Goal: Transaction & Acquisition: Purchase product/service

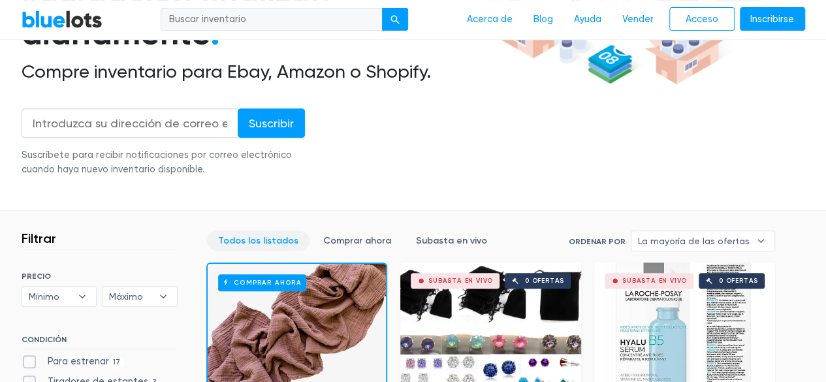
scroll to position [522, 0]
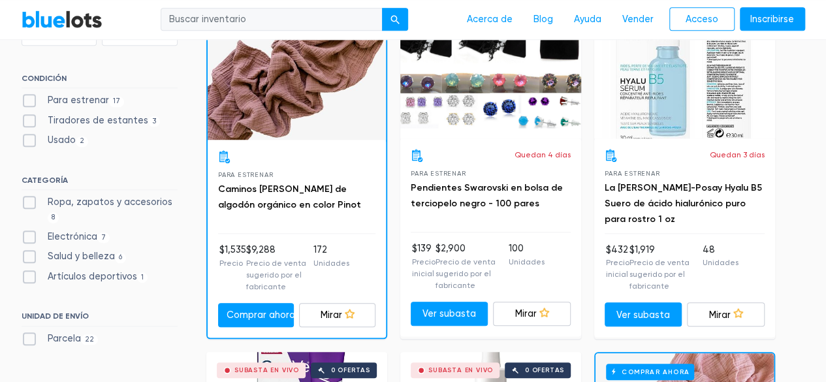
click at [34, 203] on label "Ropa, zapatos y accesorios 8" at bounding box center [100, 209] width 156 height 28
click at [30, 203] on Accessories"] "Ropa, zapatos y accesorios 8" at bounding box center [26, 199] width 8 height 8
checkbox Accessories"] "true"
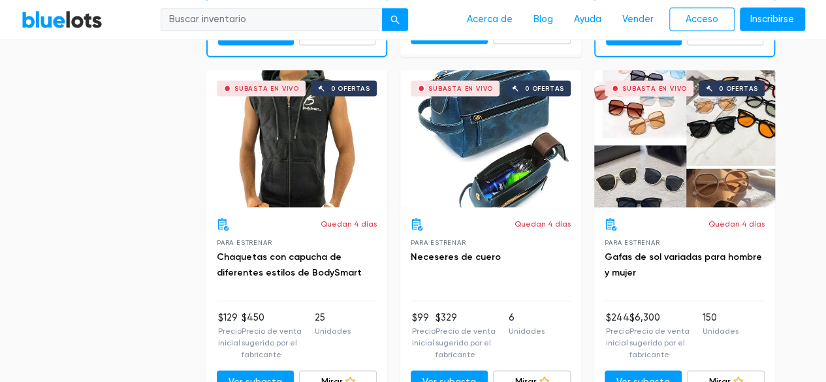
scroll to position [1156, 0]
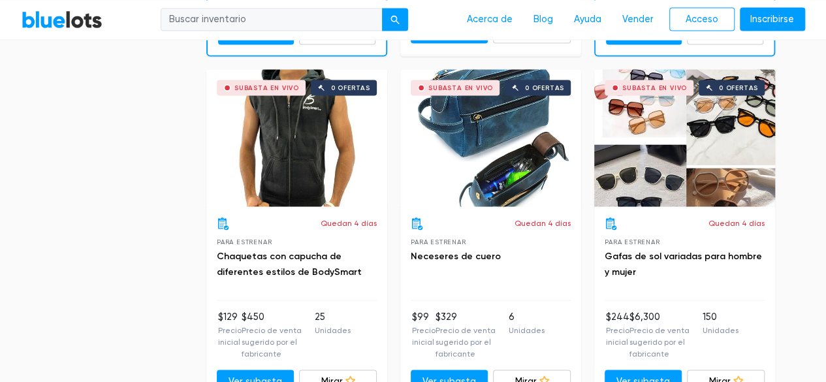
click at [650, 158] on div "Subasta en vivo 0 ofertas" at bounding box center [684, 137] width 181 height 137
click at [470, 130] on div "Subasta en vivo 0 ofertas" at bounding box center [490, 137] width 181 height 137
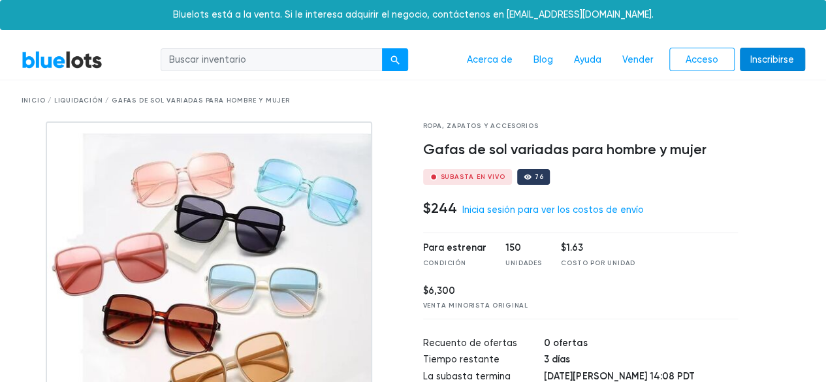
click at [770, 64] on font "Inscribirse" at bounding box center [772, 59] width 44 height 11
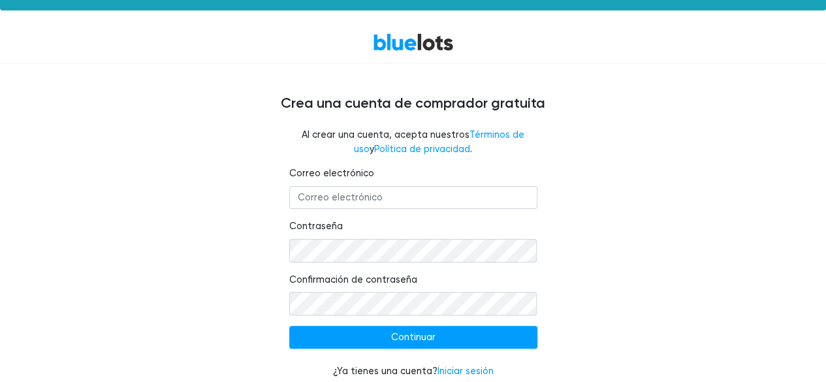
scroll to position [31, 0]
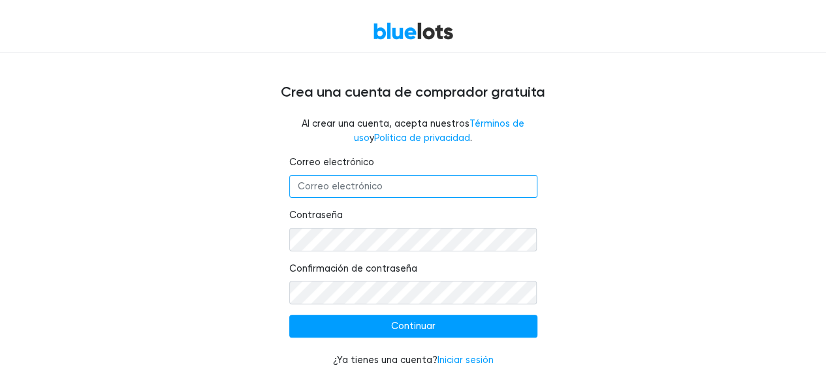
click at [372, 191] on input "Correo electrónico" at bounding box center [413, 187] width 248 height 24
type input "rodezshopusa@gmail.com"
click at [218, 242] on div "Correo electrónico rodezshopusa@gmail.com Contraseña Confirmación de contraseña…" at bounding box center [413, 269] width 803 height 228
click at [500, 339] on form "Correo electrónico rodezshopusa@gmail.com Contraseña Confirmación de contraseña…" at bounding box center [413, 261] width 248 height 212
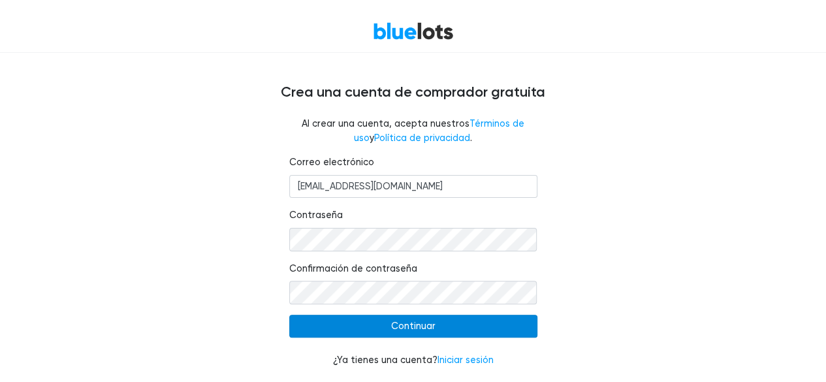
click at [492, 328] on input "Continuar" at bounding box center [413, 327] width 248 height 24
type input "Continue"
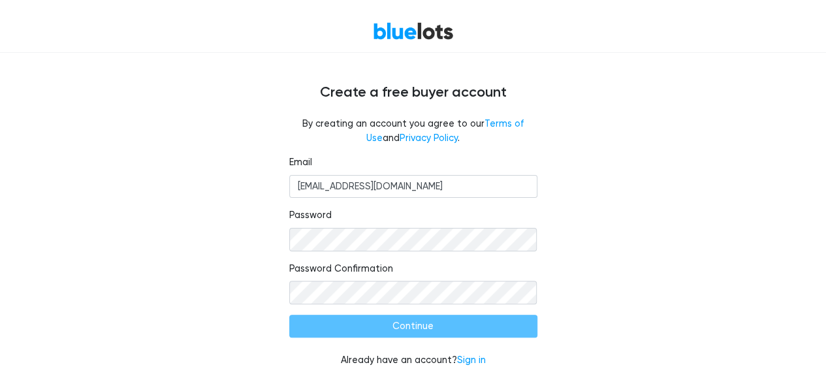
type input "Continuar"
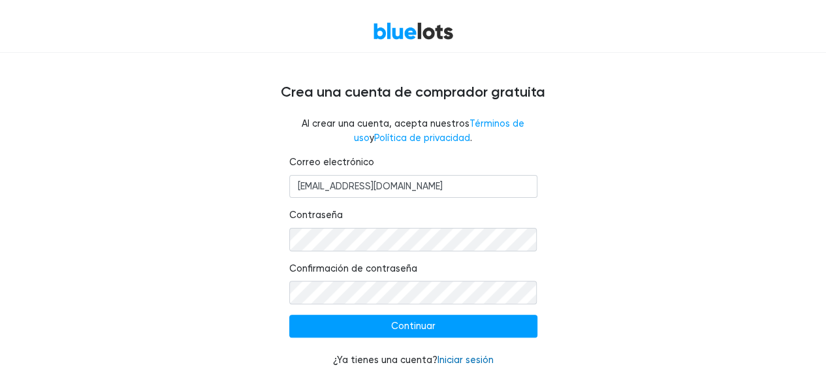
click at [462, 357] on font "Iniciar sesión" at bounding box center [465, 359] width 56 height 11
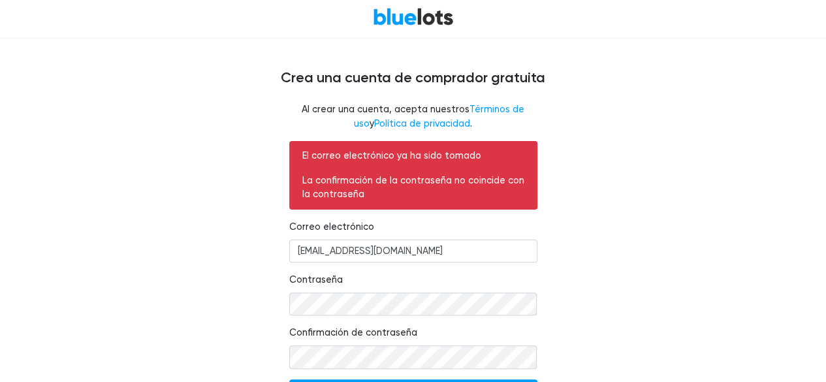
scroll to position [65, 0]
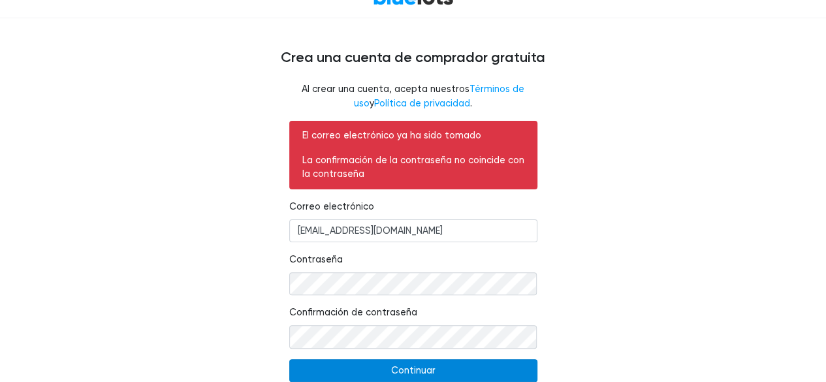
click at [350, 376] on input "Continuar" at bounding box center [413, 371] width 248 height 24
type input "Continue"
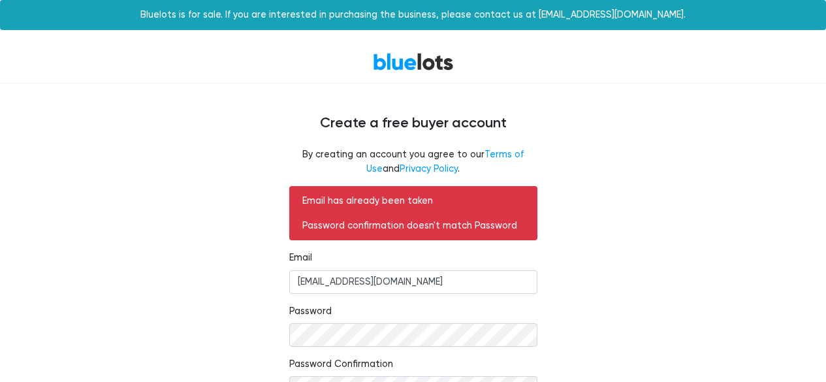
scroll to position [65, 0]
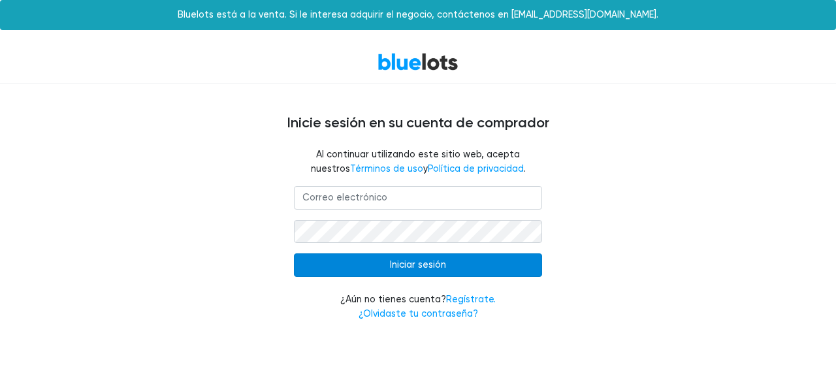
type input "[EMAIL_ADDRESS][DOMAIN_NAME]"
click at [418, 268] on input "Iniciar sesión" at bounding box center [418, 265] width 248 height 24
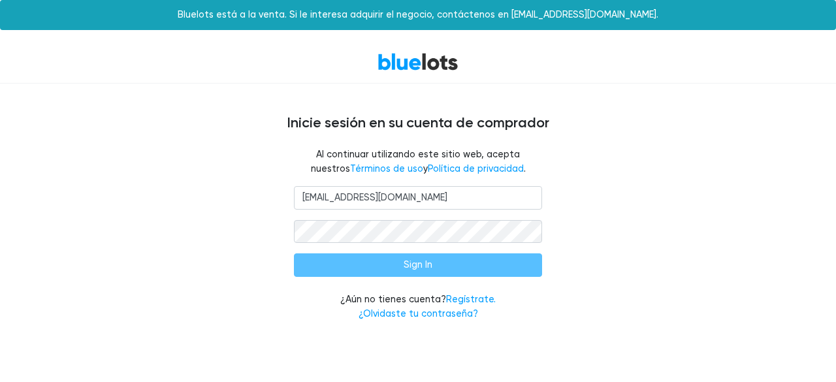
type input "Sign In"
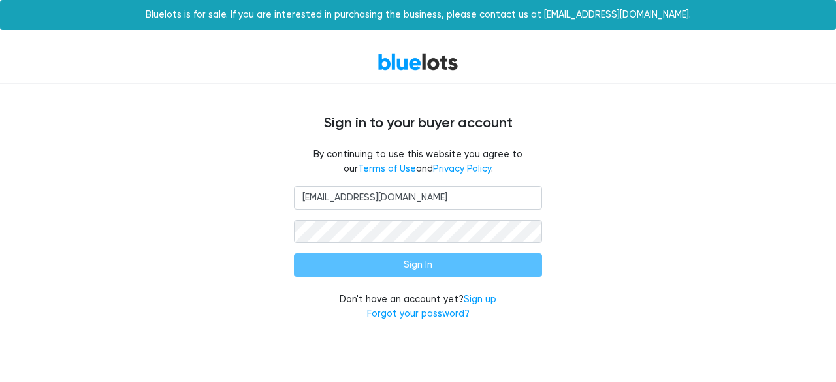
type input "Iniciar sesión"
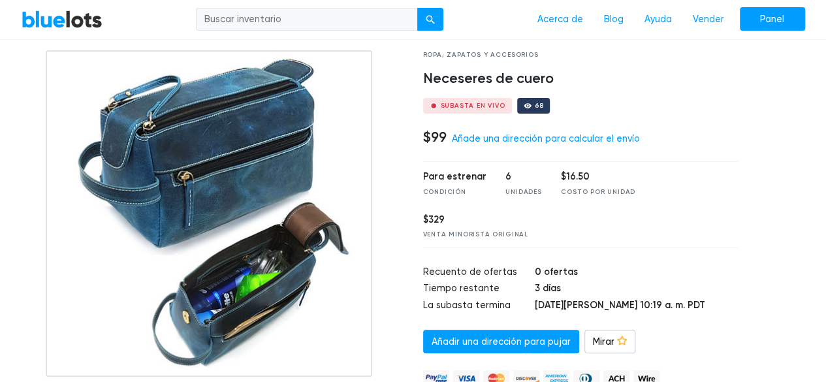
scroll to position [131, 0]
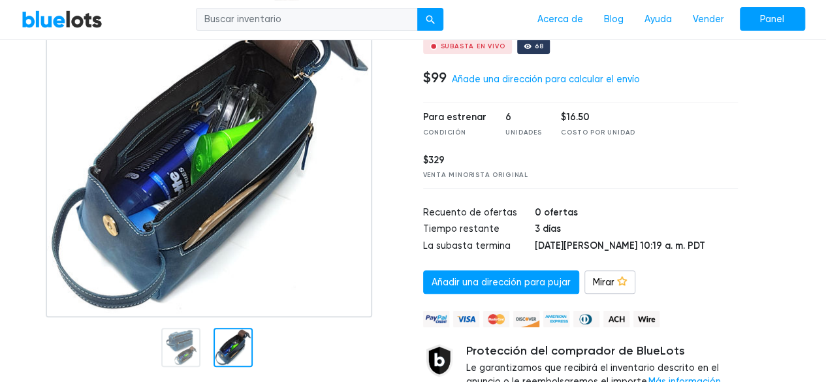
click at [235, 335] on div at bounding box center [232, 347] width 39 height 39
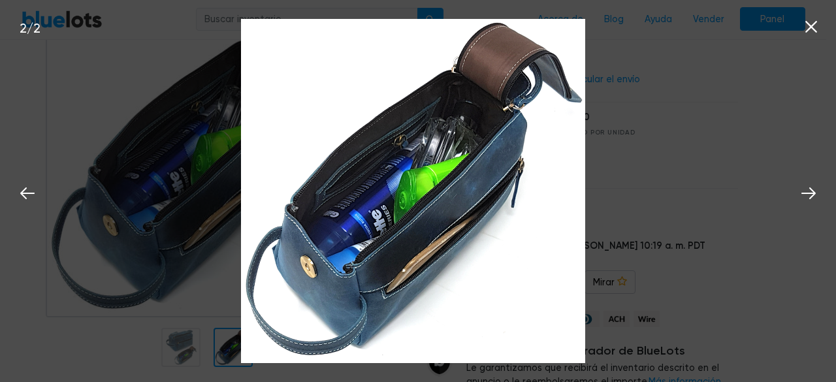
click at [807, 25] on icon at bounding box center [811, 27] width 20 height 20
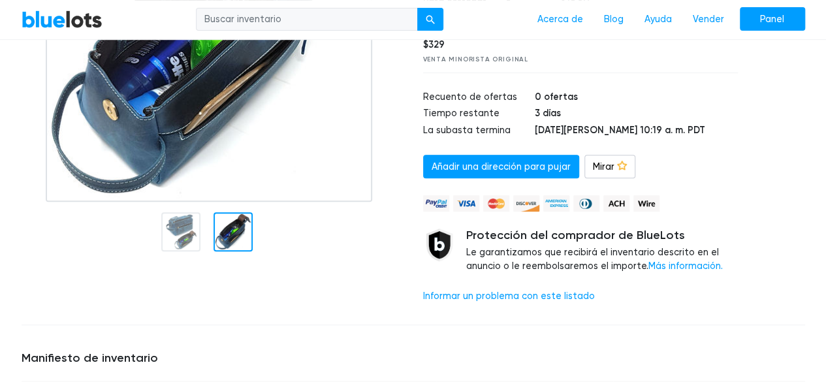
scroll to position [65, 0]
